Goal: Task Accomplishment & Management: Manage account settings

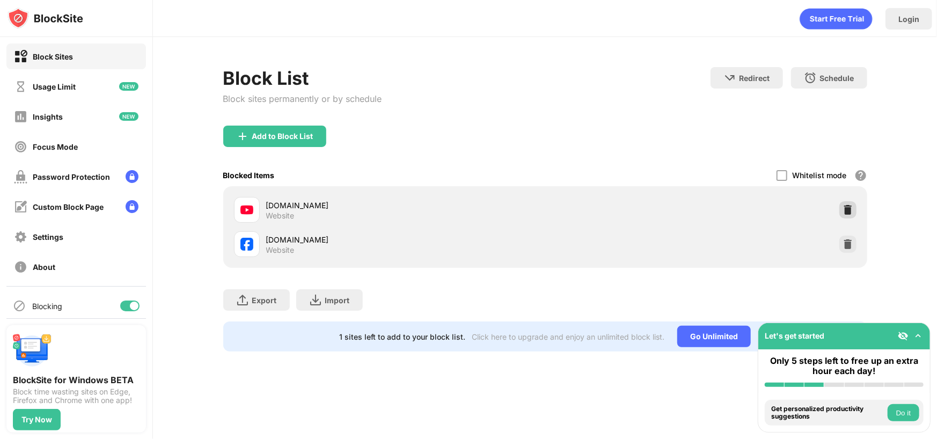
click at [849, 211] on img at bounding box center [847, 209] width 11 height 11
